Goal: Task Accomplishment & Management: Use online tool/utility

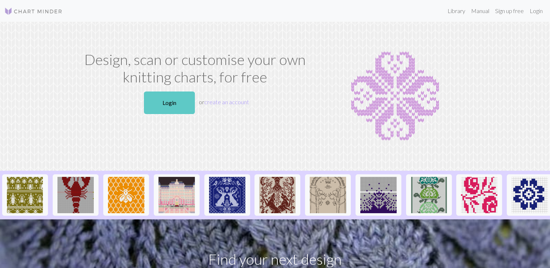
click at [161, 100] on link "Login" at bounding box center [169, 103] width 51 height 23
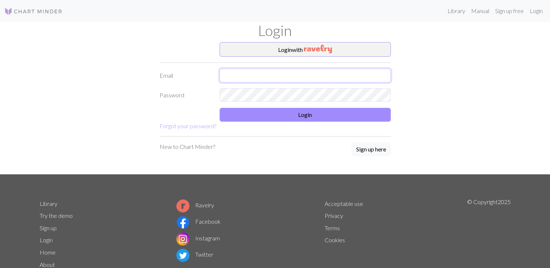
type input "[EMAIL_ADDRESS][DOMAIN_NAME]"
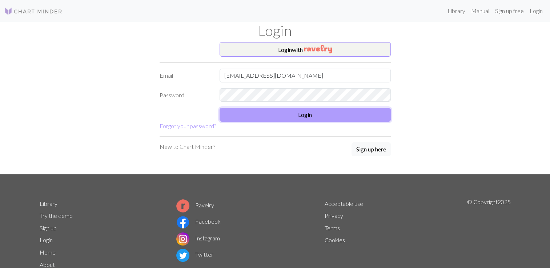
click at [286, 111] on button "Login" at bounding box center [305, 115] width 171 height 14
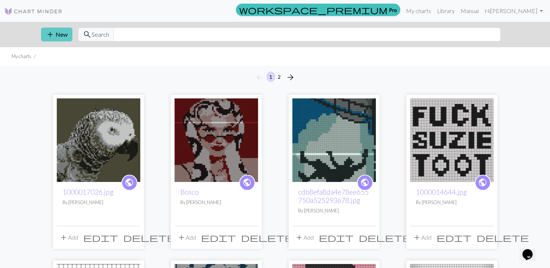
click at [62, 37] on button "add New" at bounding box center [56, 35] width 31 height 14
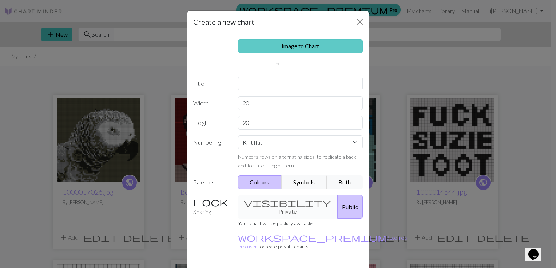
click at [242, 41] on link "Image to Chart" at bounding box center [300, 46] width 125 height 14
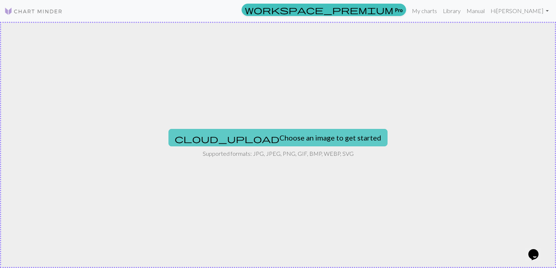
click at [265, 139] on button "cloud_upload Choose an image to get started" at bounding box center [277, 137] width 219 height 17
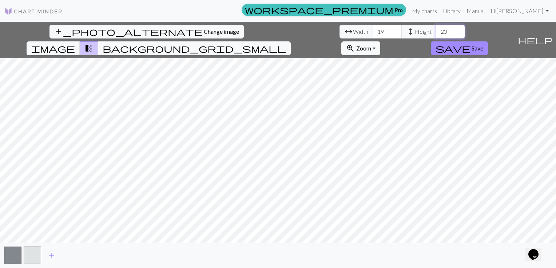
click at [436, 31] on input "20" at bounding box center [450, 32] width 29 height 14
type input "2"
type input "60"
click at [372, 31] on input "19" at bounding box center [386, 32] width 29 height 14
type input "1"
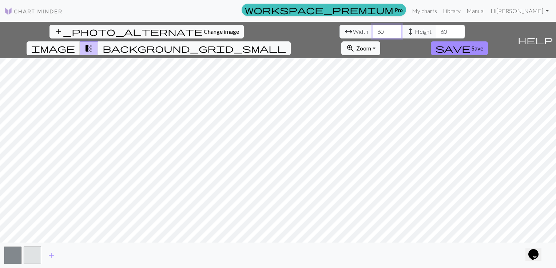
type input "60"
click at [436, 35] on input "60" at bounding box center [450, 32] width 29 height 14
type input "6"
type input "70"
click at [372, 33] on input "59" at bounding box center [386, 32] width 29 height 14
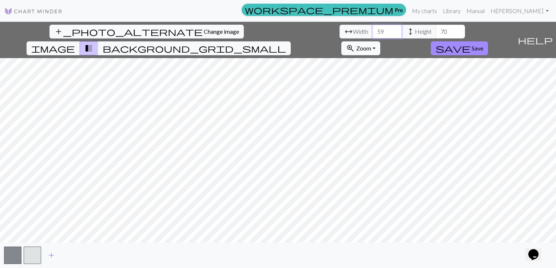
click at [372, 32] on input "59" at bounding box center [386, 32] width 29 height 14
type input "5"
type input "70"
click at [204, 33] on span "Change image" at bounding box center [221, 31] width 35 height 7
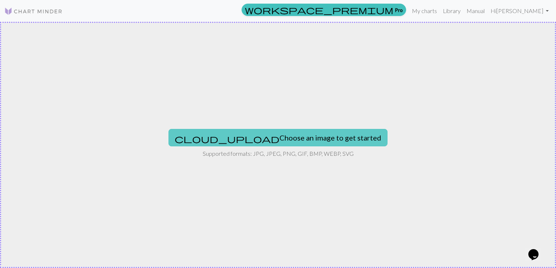
click at [238, 131] on button "cloud_upload Choose an image to get started" at bounding box center [277, 137] width 219 height 17
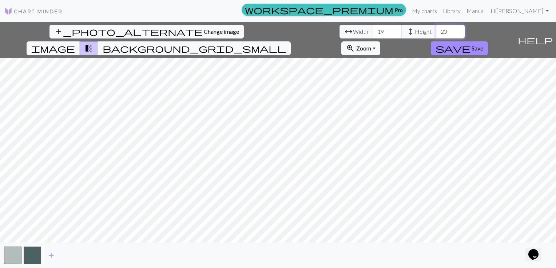
click at [436, 31] on input "20" at bounding box center [450, 32] width 29 height 14
type input "2"
type input "75"
click at [372, 31] on input "19" at bounding box center [386, 32] width 29 height 14
type input "1"
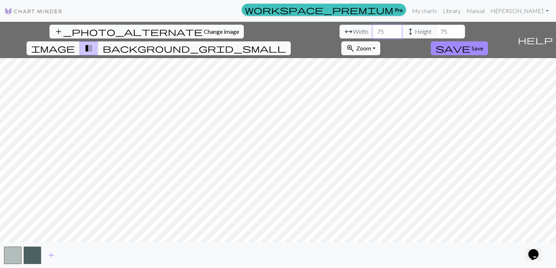
type input "75"
click at [436, 28] on input "75" at bounding box center [450, 32] width 29 height 14
type input "7"
type input "70"
click at [372, 32] on input "75" at bounding box center [386, 32] width 29 height 14
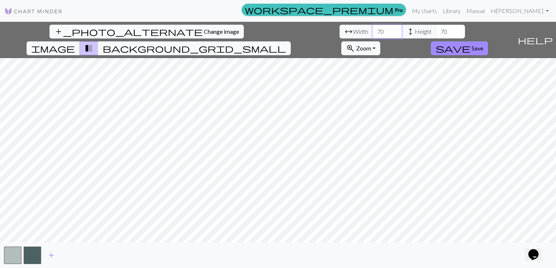
type input "70"
click at [15, 253] on button "button" at bounding box center [12, 255] width 17 height 17
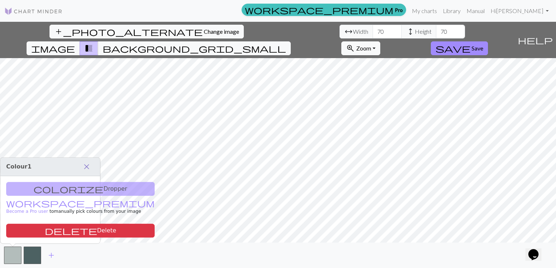
click at [88, 165] on span "close" at bounding box center [86, 167] width 9 height 10
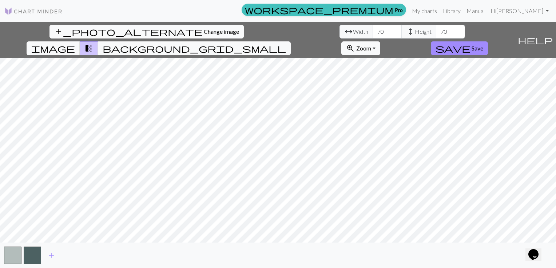
click at [204, 32] on span "Change image" at bounding box center [221, 31] width 35 height 7
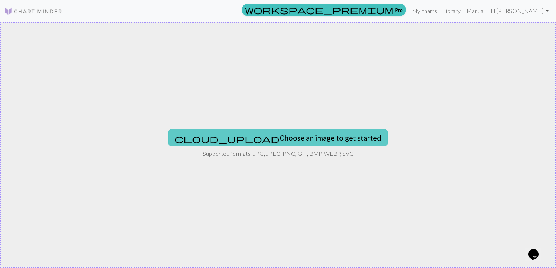
click at [253, 139] on button "cloud_upload Choose an image to get started" at bounding box center [277, 137] width 219 height 17
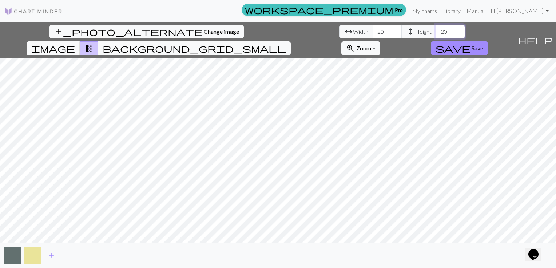
click at [436, 32] on input "20" at bounding box center [450, 32] width 29 height 14
type input "2"
type input "40"
click at [372, 32] on input "20" at bounding box center [386, 32] width 29 height 14
type input "2"
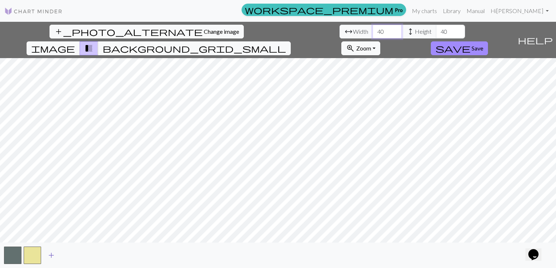
type input "40"
click at [50, 257] on span "add" at bounding box center [51, 256] width 9 height 10
click at [53, 257] on button "button" at bounding box center [51, 255] width 17 height 17
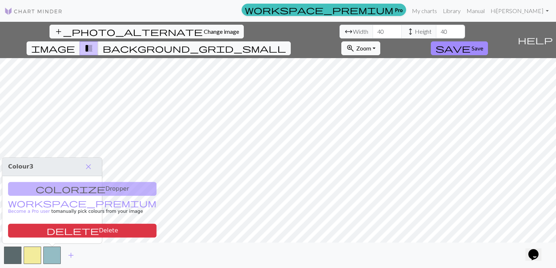
click at [73, 193] on div "colorize Dropper workspace_premium Become a Pro user to manually pick colours f…" at bounding box center [52, 209] width 100 height 67
click at [74, 187] on div "colorize Dropper workspace_premium Become a Pro user to manually pick colours f…" at bounding box center [52, 209] width 100 height 67
click at [85, 168] on span "close" at bounding box center [88, 167] width 9 height 10
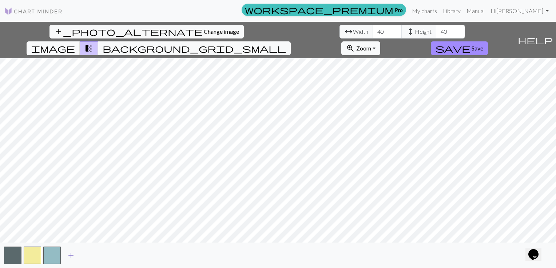
click at [70, 258] on span "add" at bounding box center [71, 256] width 9 height 10
click at [92, 256] on span "add" at bounding box center [90, 256] width 9 height 10
click at [92, 256] on button "button" at bounding box center [91, 255] width 17 height 17
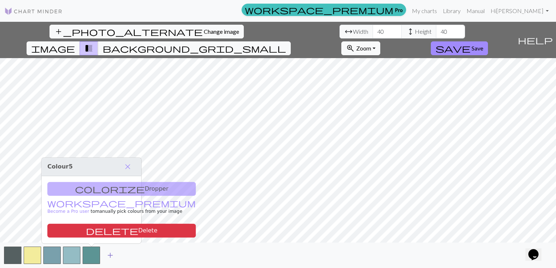
click at [113, 259] on span "add" at bounding box center [110, 256] width 9 height 10
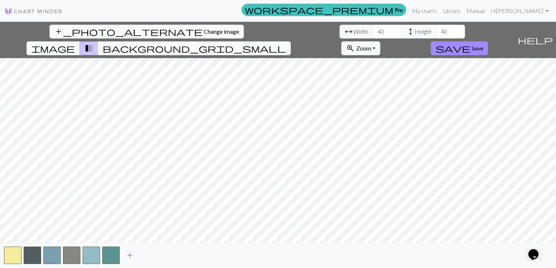
click at [135, 257] on button "add" at bounding box center [130, 256] width 18 height 14
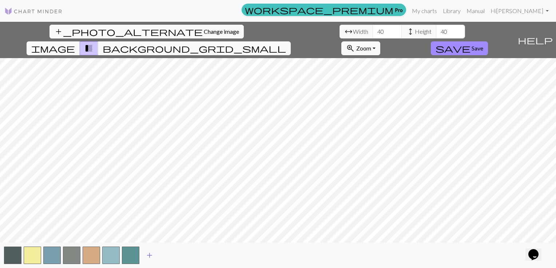
click at [151, 258] on span "add" at bounding box center [149, 256] width 9 height 10
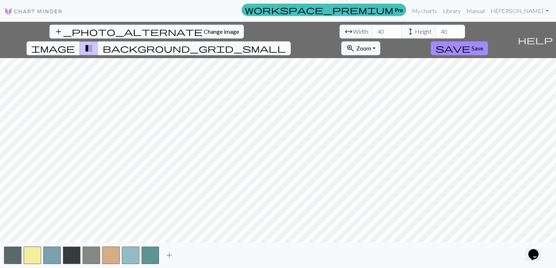
click at [168, 258] on span "add" at bounding box center [169, 256] width 9 height 10
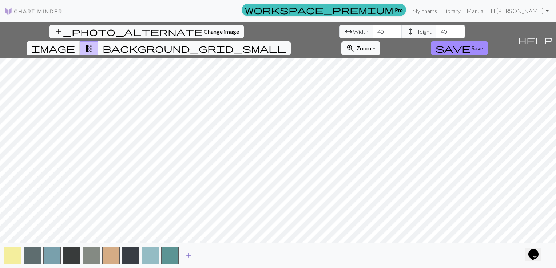
click at [186, 257] on span "add" at bounding box center [188, 256] width 9 height 10
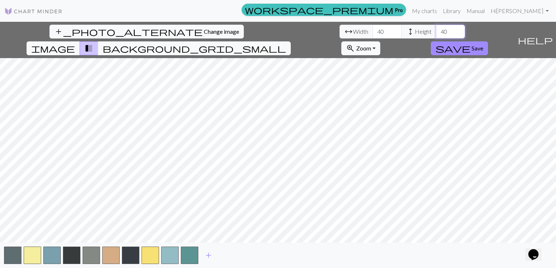
click at [436, 29] on input "40" at bounding box center [450, 32] width 29 height 14
type input "4"
type input "50"
click at [372, 34] on input "40" at bounding box center [386, 32] width 29 height 14
type input "4"
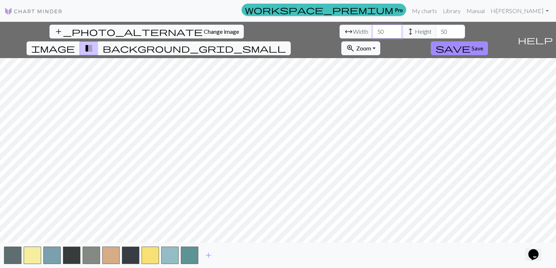
type input "50"
click at [483, 45] on span "Save" at bounding box center [477, 48] width 12 height 7
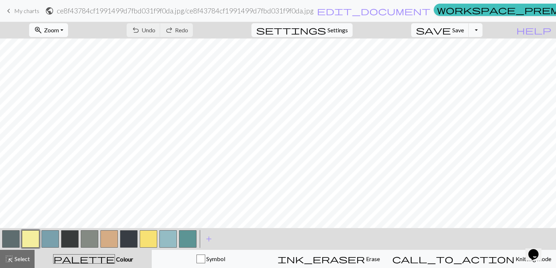
click at [68, 32] on button "zoom_in Zoom Zoom" at bounding box center [48, 30] width 39 height 14
click at [74, 46] on button "Fit all" at bounding box center [58, 46] width 57 height 12
click at [167, 237] on button "button" at bounding box center [167, 239] width 17 height 17
click at [44, 241] on button "button" at bounding box center [49, 239] width 17 height 17
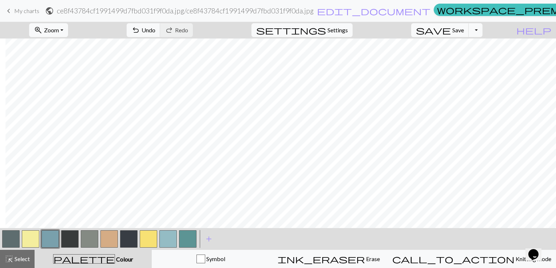
click at [171, 241] on button "button" at bounding box center [167, 239] width 17 height 17
drag, startPoint x: 170, startPoint y: 243, endPoint x: 162, endPoint y: 240, distance: 8.4
click at [162, 240] on button "button" at bounding box center [167, 239] width 17 height 17
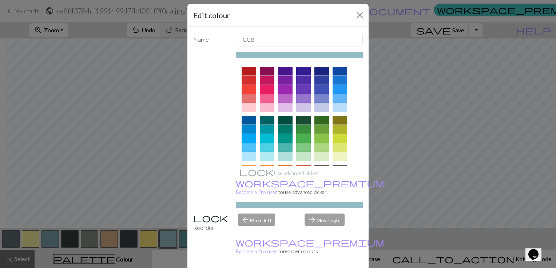
scroll to position [7, 0]
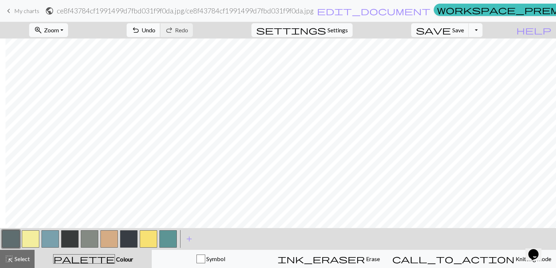
click at [155, 30] on span "Undo" at bounding box center [148, 30] width 14 height 7
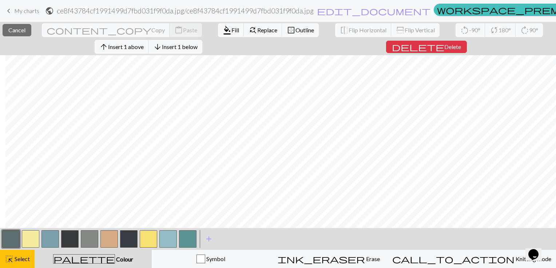
scroll to position [3, 5]
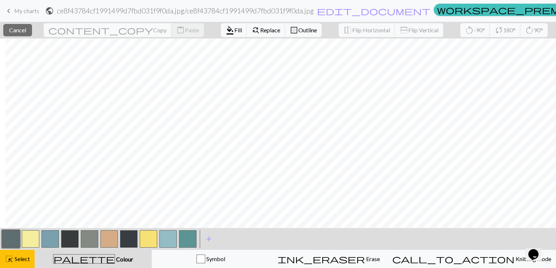
click at [51, 244] on button "button" at bounding box center [49, 239] width 17 height 17
click at [17, 257] on span "Select" at bounding box center [21, 259] width 16 height 7
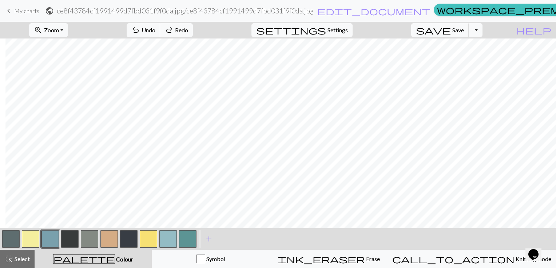
click at [51, 239] on button "button" at bounding box center [49, 239] width 17 height 17
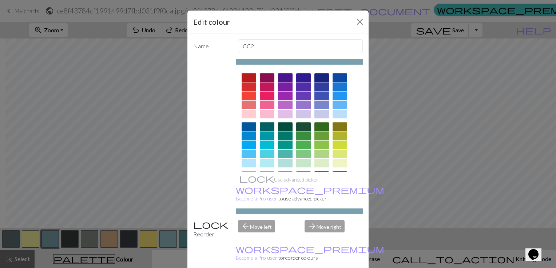
click at [350, 21] on div "Edit colour" at bounding box center [277, 22] width 181 height 23
click at [358, 23] on button "Close" at bounding box center [360, 22] width 12 height 12
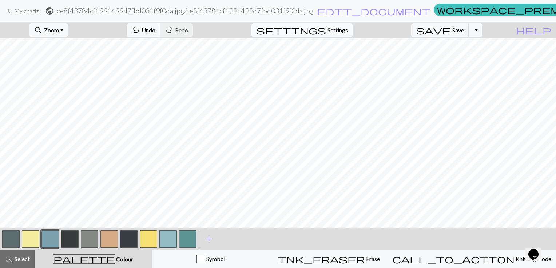
scroll to position [0, 0]
click at [91, 237] on button "button" at bounding box center [89, 239] width 17 height 17
click at [10, 237] on button "button" at bounding box center [10, 239] width 17 height 17
click at [80, 241] on div at bounding box center [90, 239] width 20 height 20
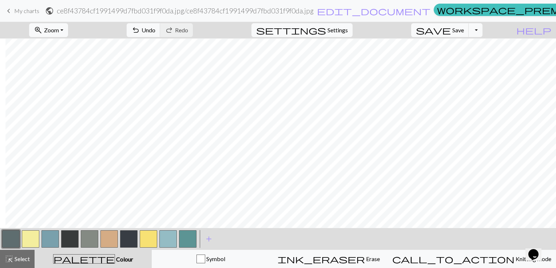
click at [77, 240] on button "button" at bounding box center [69, 239] width 17 height 17
click at [18, 241] on button "button" at bounding box center [10, 239] width 17 height 17
click at [68, 241] on button "button" at bounding box center [69, 239] width 17 height 17
click at [15, 243] on button "button" at bounding box center [10, 239] width 17 height 17
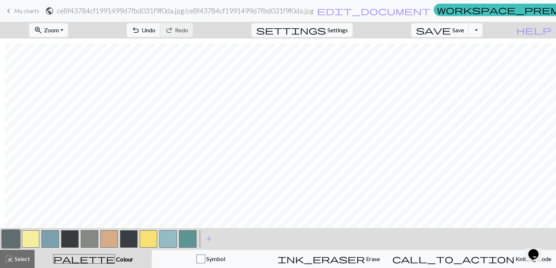
click at [30, 240] on button "button" at bounding box center [30, 239] width 17 height 17
click at [73, 241] on button "button" at bounding box center [69, 239] width 17 height 17
click at [52, 238] on button "button" at bounding box center [49, 239] width 17 height 17
click at [33, 241] on button "button" at bounding box center [30, 239] width 17 height 17
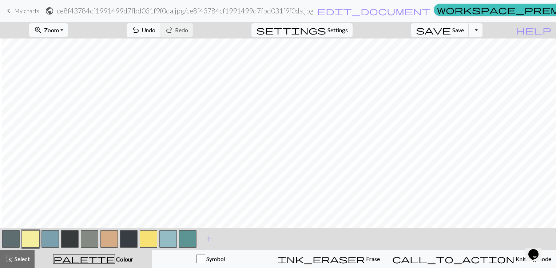
scroll to position [0, 1]
click at [451, 28] on span "save" at bounding box center [433, 30] width 35 height 10
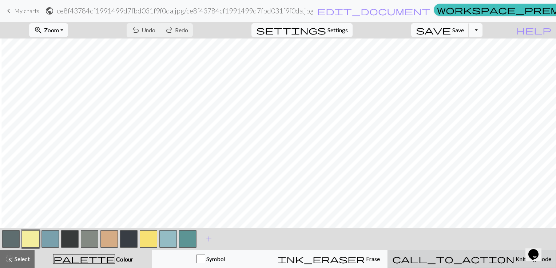
click at [514, 258] on span "Knitting mode" at bounding box center [532, 259] width 37 height 7
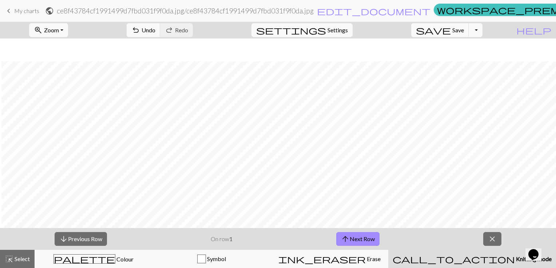
scroll to position [23, 1]
click at [59, 27] on span "Zoom" at bounding box center [51, 30] width 15 height 7
click at [64, 60] on button "Fit width" at bounding box center [58, 58] width 57 height 12
